Goal: Transaction & Acquisition: Register for event/course

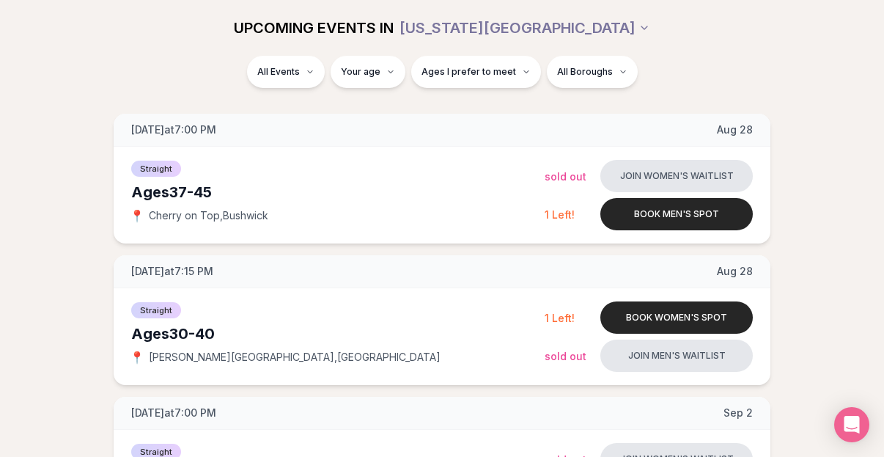
scroll to position [282, 0]
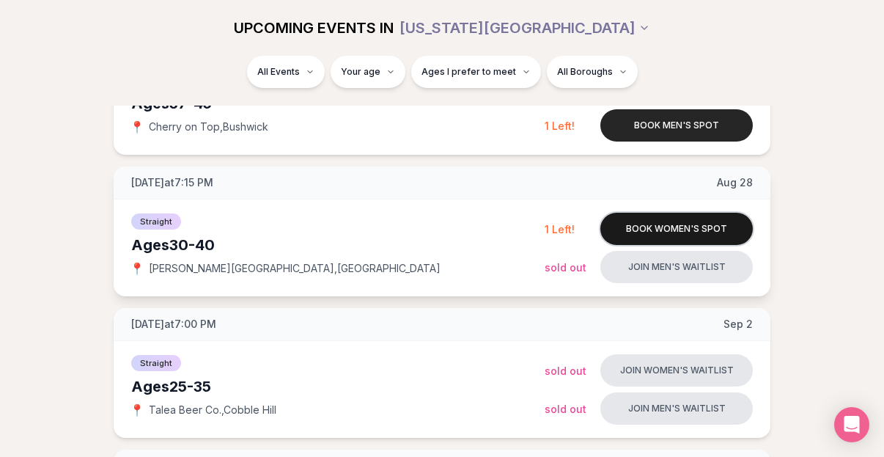
click at [645, 235] on button "Book women's spot" at bounding box center [677, 229] width 153 height 32
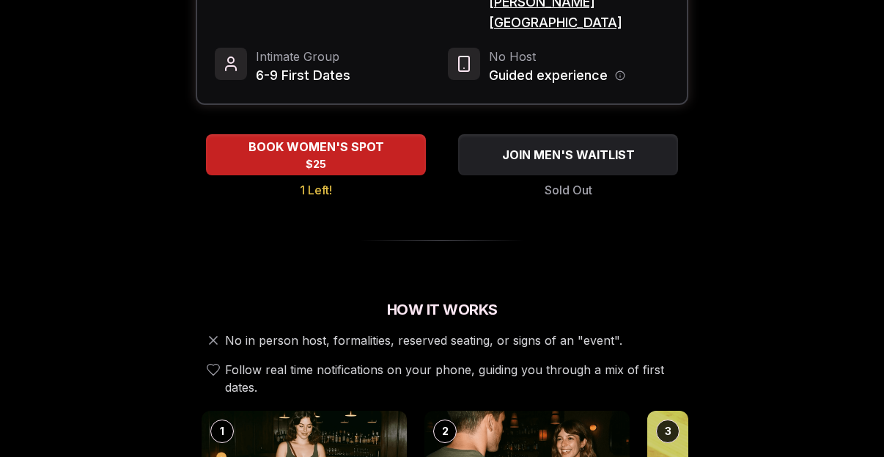
scroll to position [241, 0]
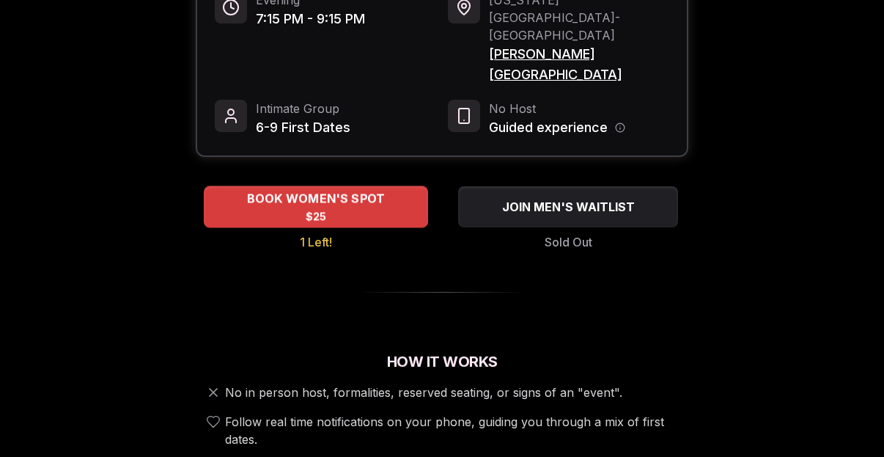
click at [378, 186] on div "BOOK WOMEN'S SPOT $25" at bounding box center [316, 206] width 224 height 40
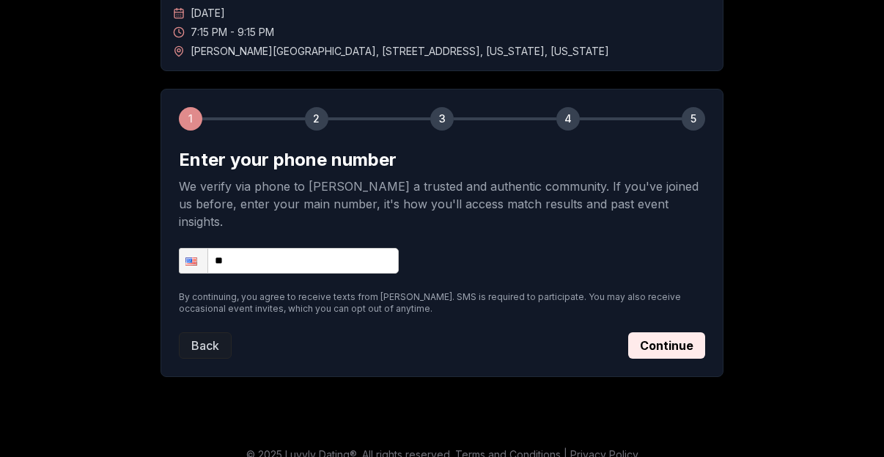
scroll to position [131, 0]
click at [312, 249] on input "**" at bounding box center [289, 262] width 220 height 26
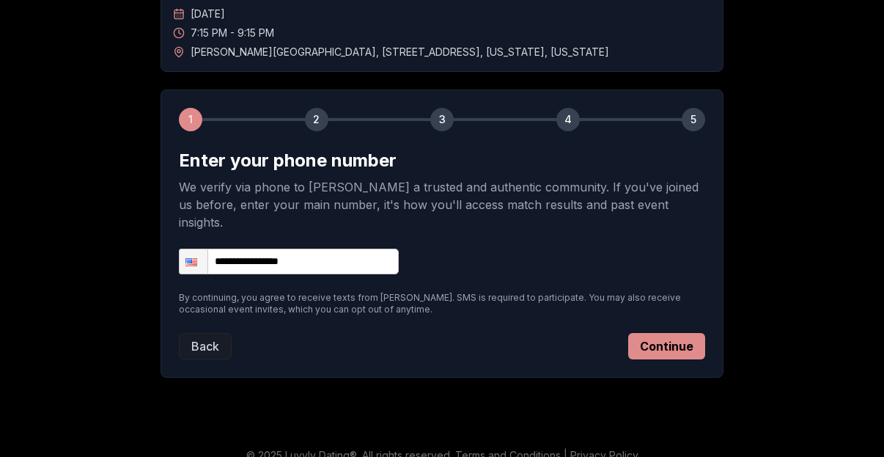
type input "**********"
click at [646, 333] on button "Continue" at bounding box center [666, 346] width 77 height 26
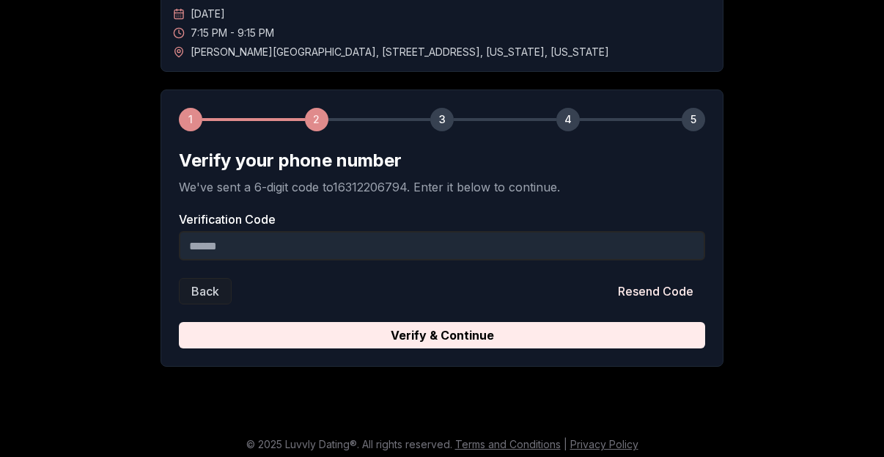
click at [365, 252] on input "Verification Code" at bounding box center [442, 245] width 527 height 29
type input "******"
click at [442, 335] on button "Verify & Continue" at bounding box center [442, 335] width 527 height 26
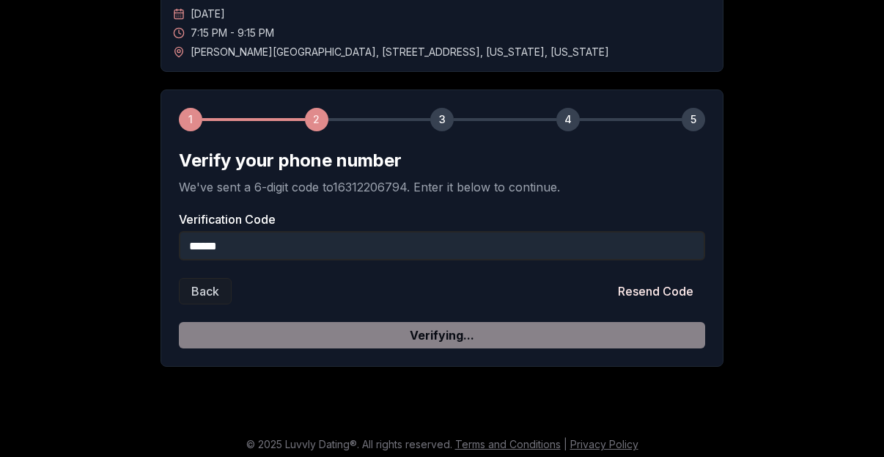
click at [382, 335] on form "Verify your phone number We've sent a 6-digit code to 16312206794 . Enter it be…" at bounding box center [442, 248] width 527 height 199
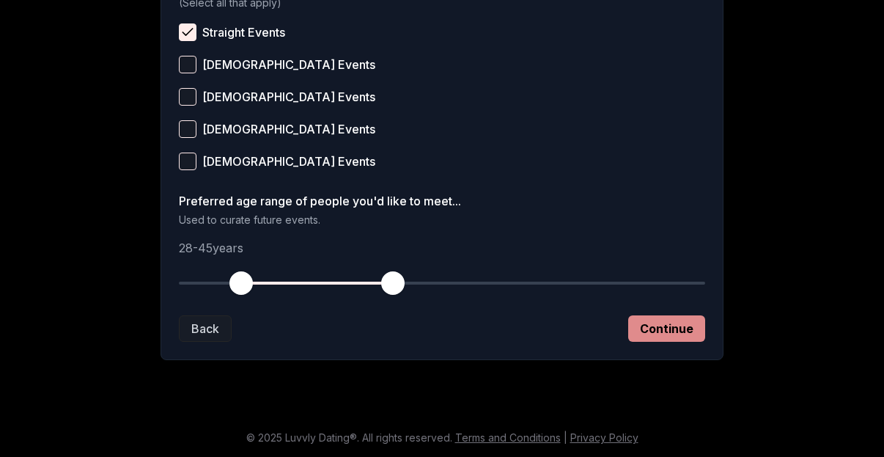
scroll to position [648, 0]
click at [668, 331] on button "Continue" at bounding box center [666, 328] width 77 height 26
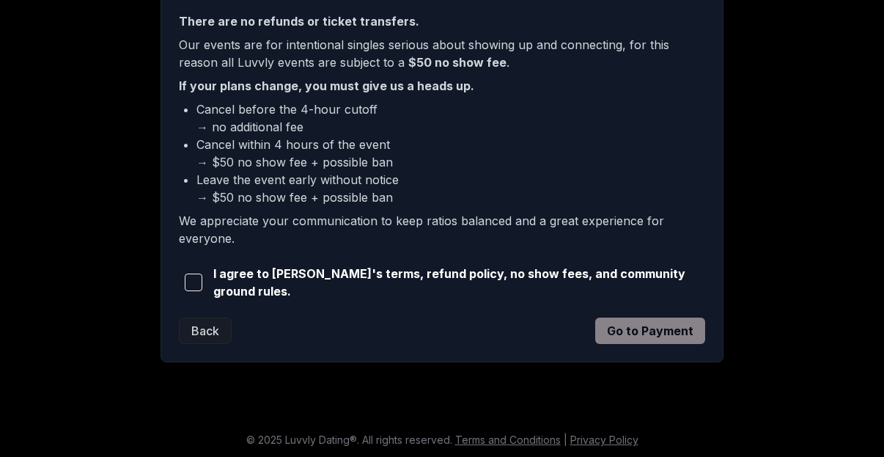
scroll to position [411, 0]
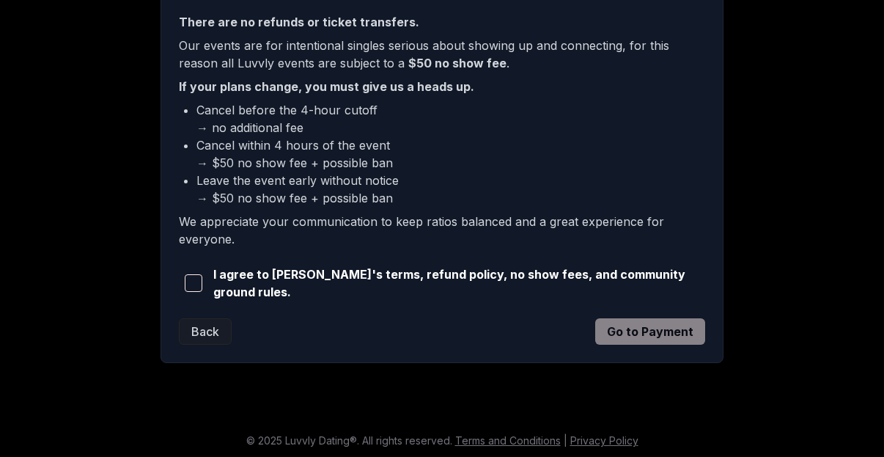
click at [192, 282] on span "button" at bounding box center [194, 283] width 18 height 18
click at [655, 341] on button "Go to Payment" at bounding box center [650, 331] width 110 height 26
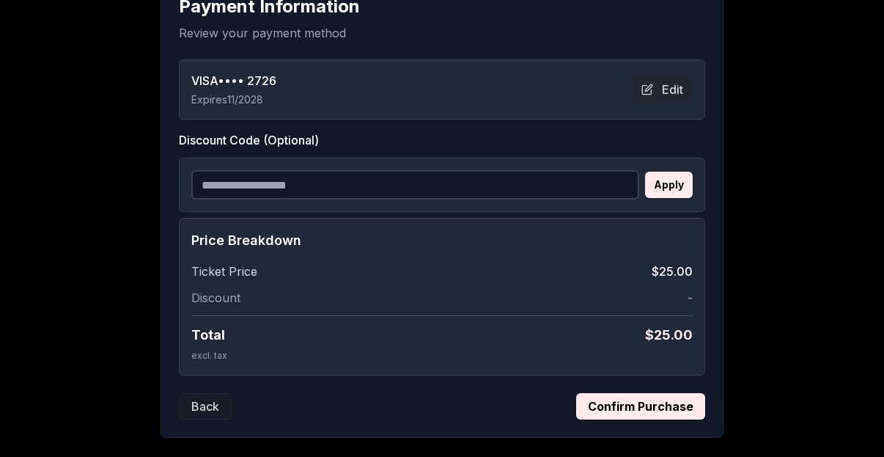
scroll to position [363, 0]
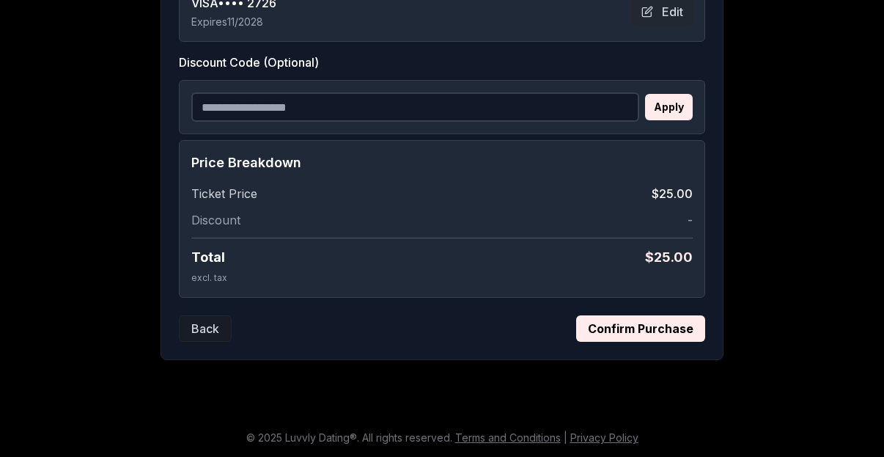
click at [629, 337] on button "Confirm Purchase" at bounding box center [640, 328] width 129 height 26
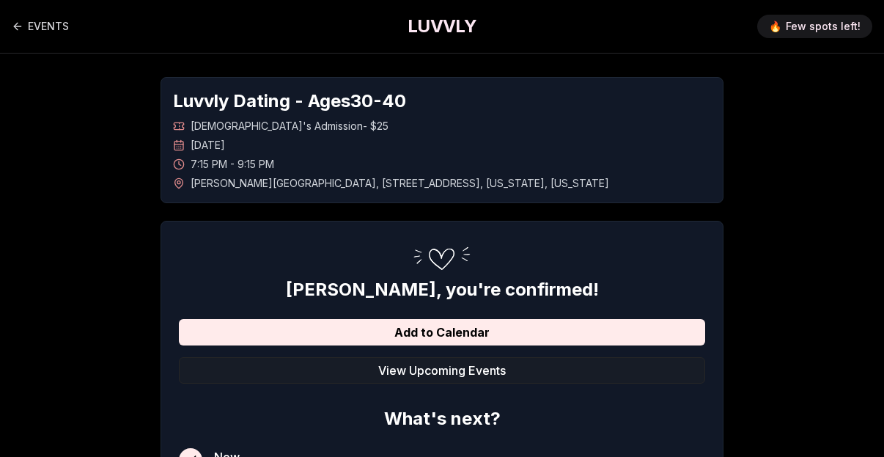
scroll to position [0, 0]
click at [843, 26] on span "Few spots left!" at bounding box center [823, 26] width 75 height 15
click at [798, 26] on span "Few spots left!" at bounding box center [823, 26] width 75 height 15
click at [35, 30] on link "EVENTS" at bounding box center [40, 26] width 57 height 29
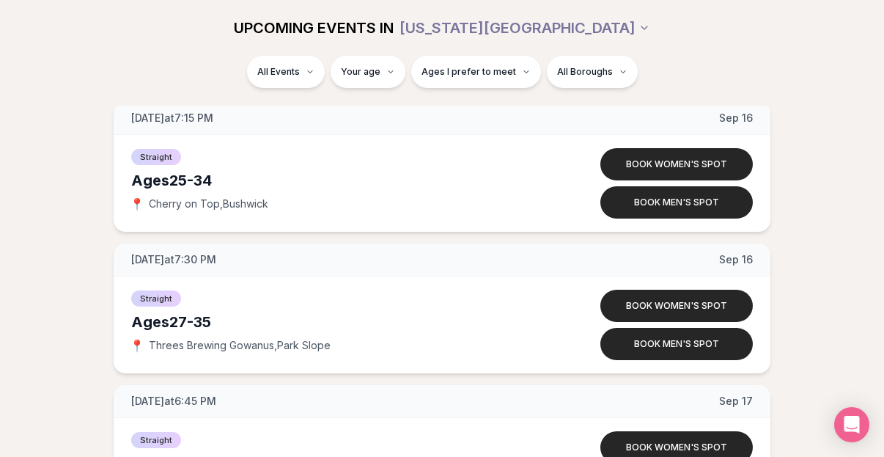
scroll to position [2939, 0]
